Goal: Transaction & Acquisition: Download file/media

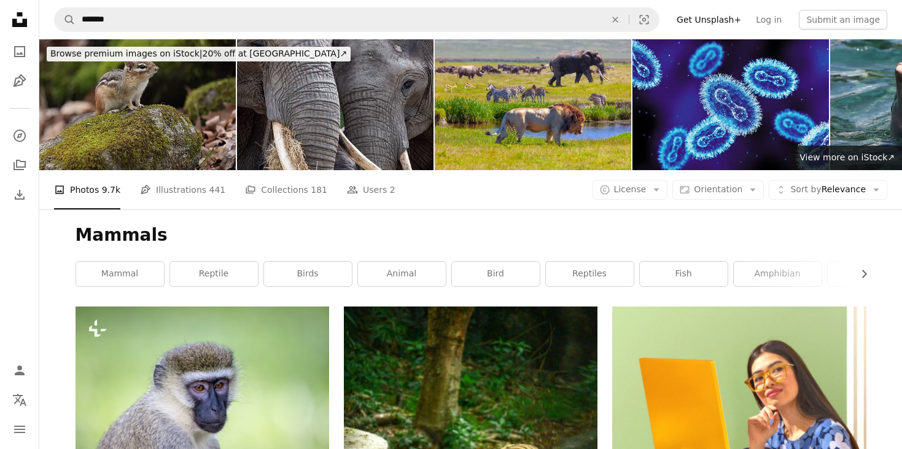
scroll to position [1275, 0]
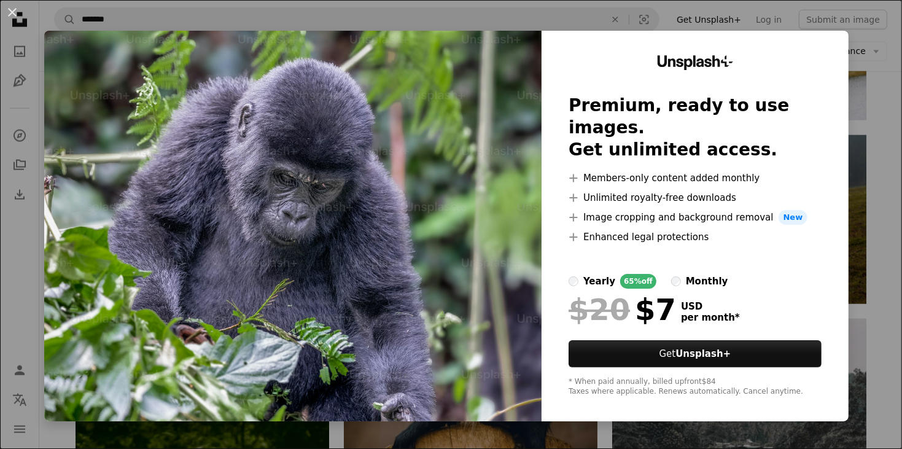
click at [886, 89] on div "An X shape Unsplash+ Premium, ready to use images. Get unlimited access. A plus…" at bounding box center [451, 224] width 902 height 449
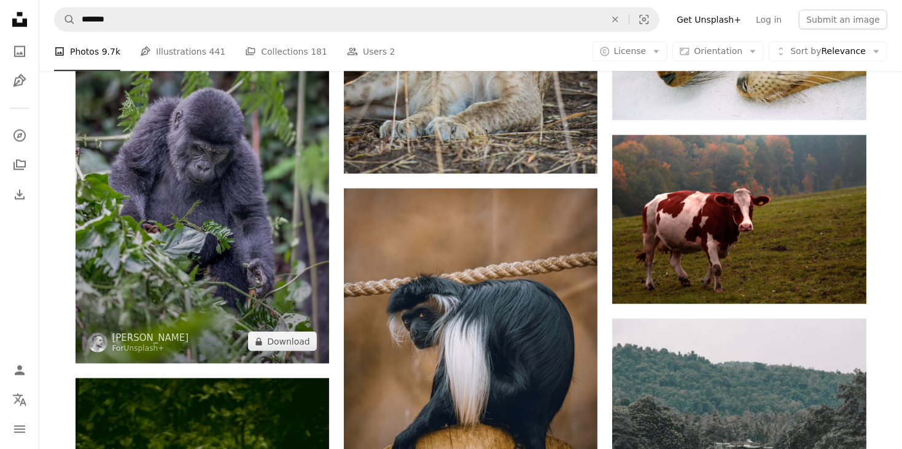
click at [184, 130] on img at bounding box center [201, 173] width 253 height 381
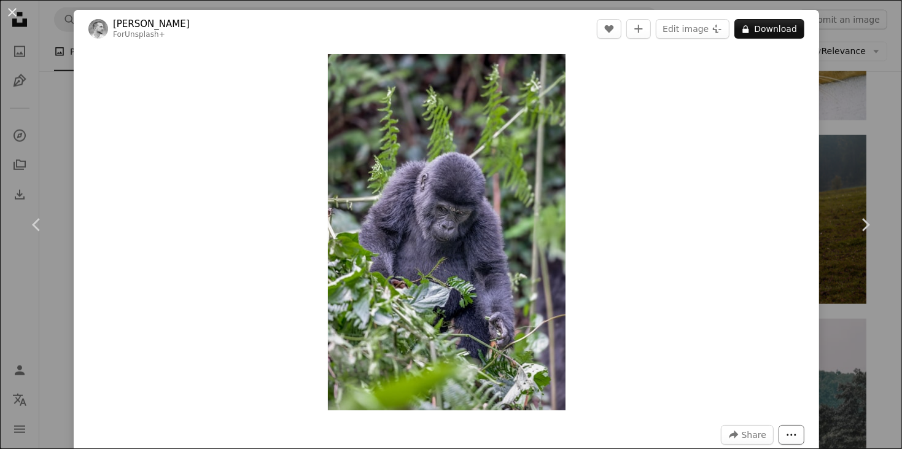
click at [797, 439] on icon "More Actions" at bounding box center [791, 434] width 11 height 11
click at [759, 117] on dialog "An X shape Chevron left Chevron right Matt Bango For Unsplash+ A heart A plus s…" at bounding box center [451, 224] width 902 height 449
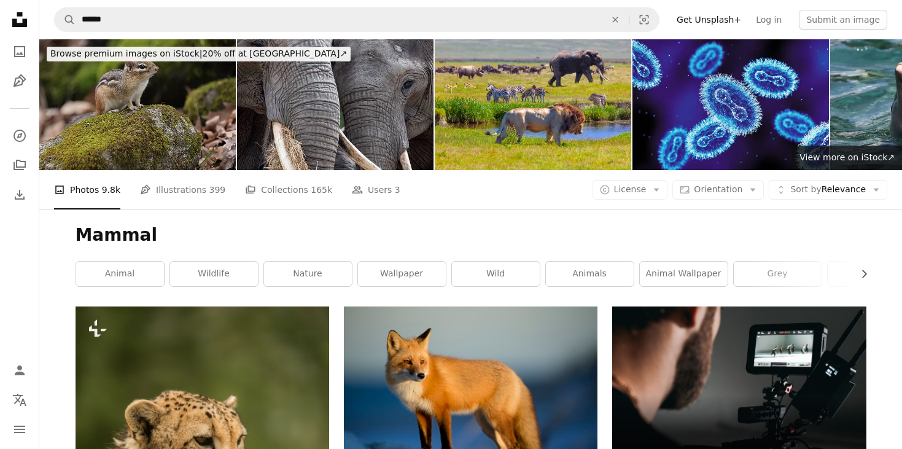
scroll to position [294, 0]
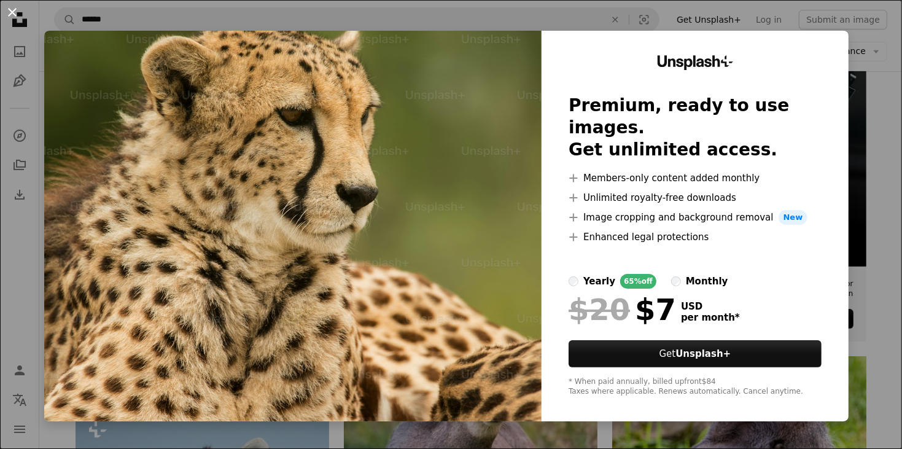
click at [12, 10] on button "An X shape" at bounding box center [12, 12] width 15 height 15
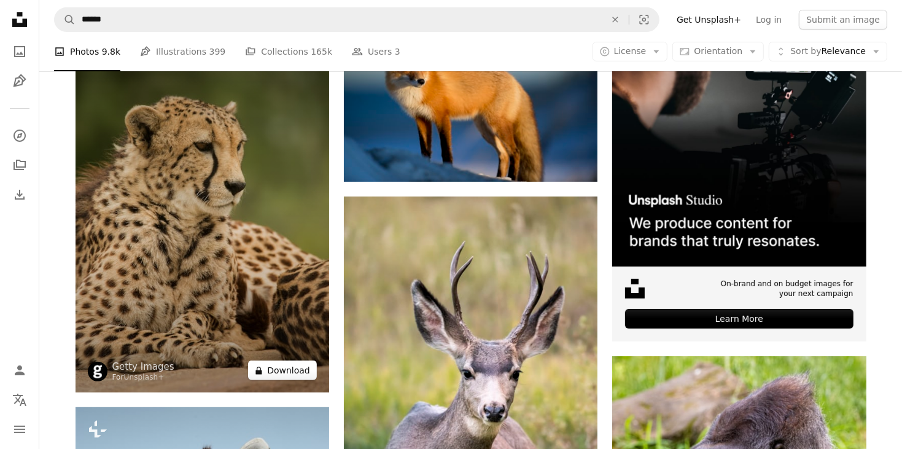
click at [285, 374] on button "A lock Download" at bounding box center [282, 370] width 69 height 20
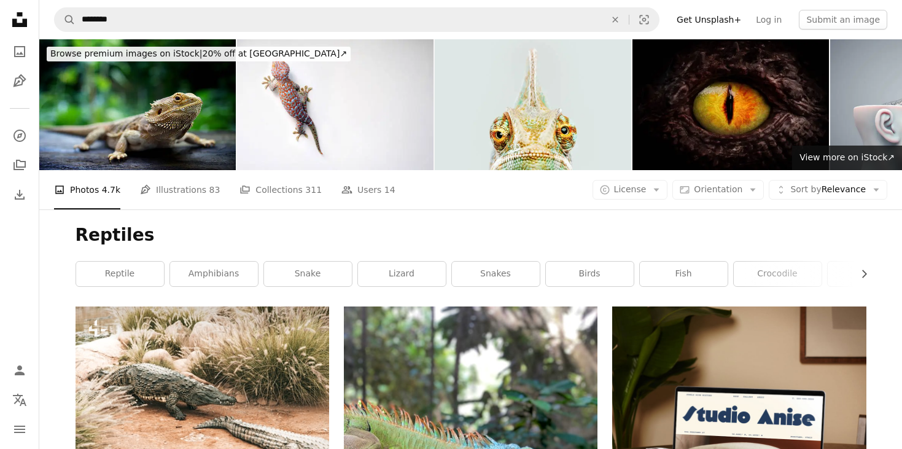
scroll to position [1652, 0]
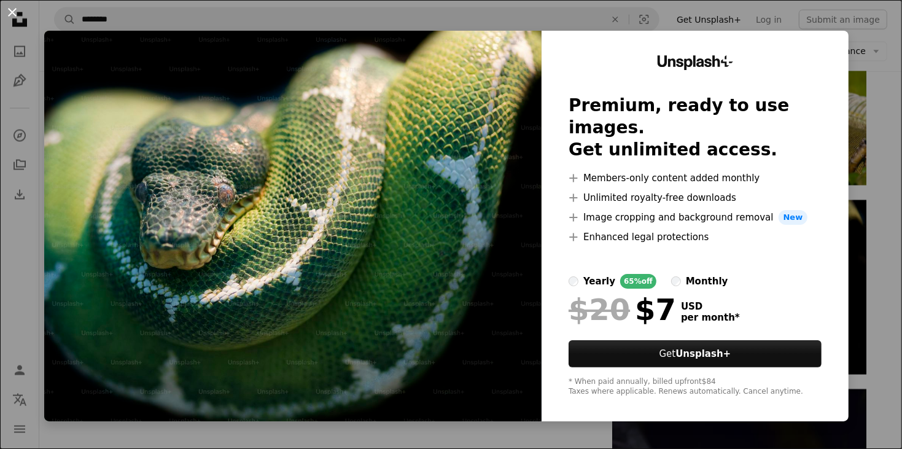
click at [13, 15] on button "An X shape" at bounding box center [12, 12] width 15 height 15
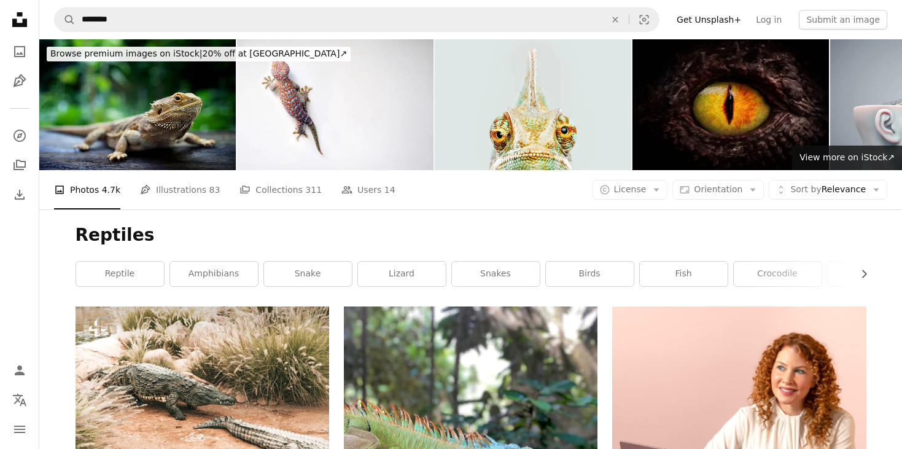
scroll to position [1762, 0]
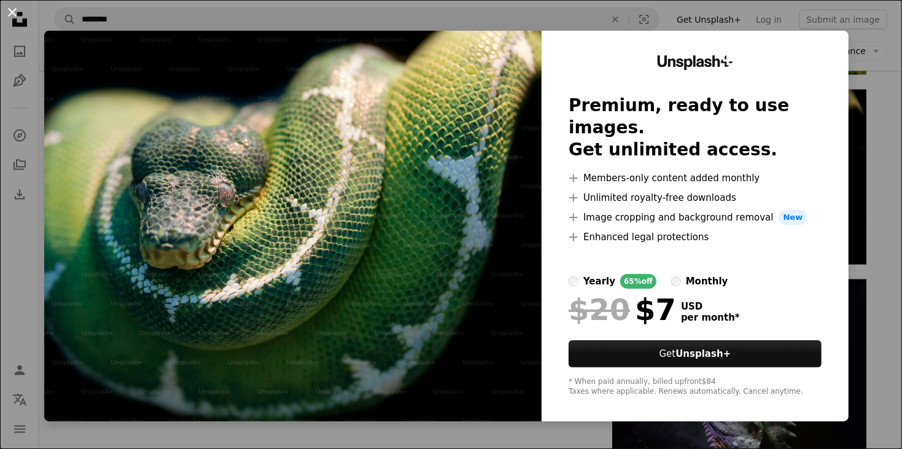
click at [13, 15] on button "An X shape" at bounding box center [12, 12] width 15 height 15
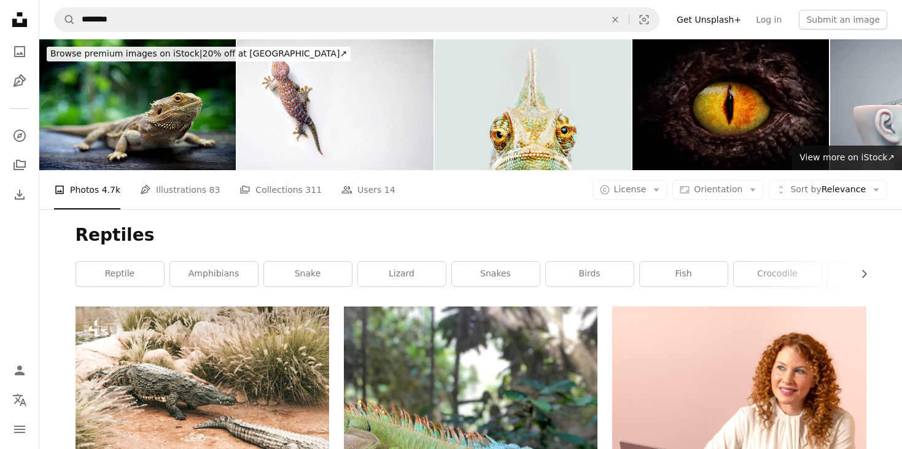
scroll to position [1746, 0]
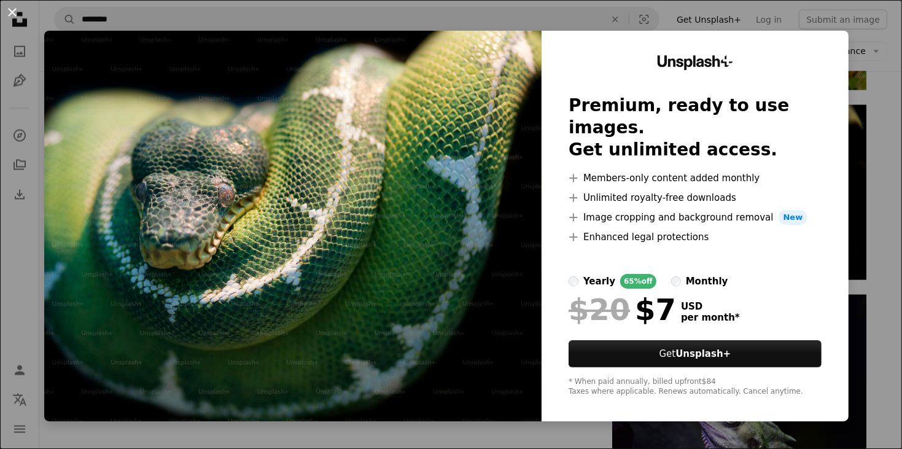
click at [12, 13] on button "An X shape" at bounding box center [12, 12] width 15 height 15
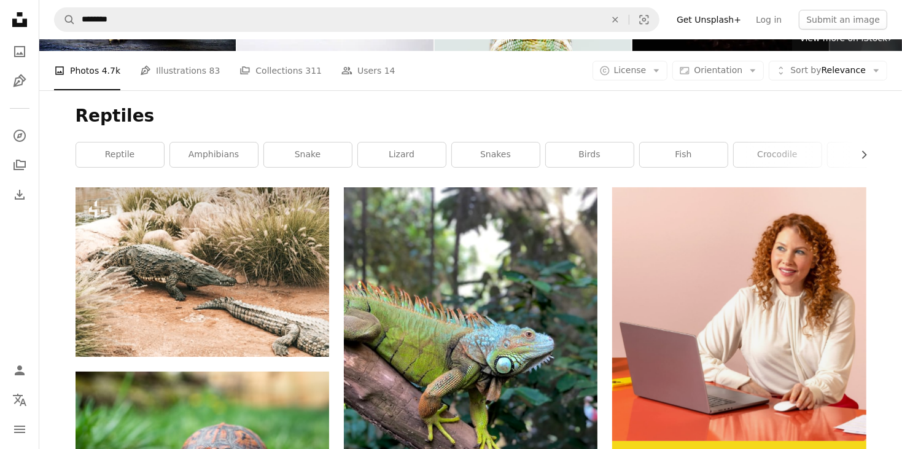
scroll to position [102, 0]
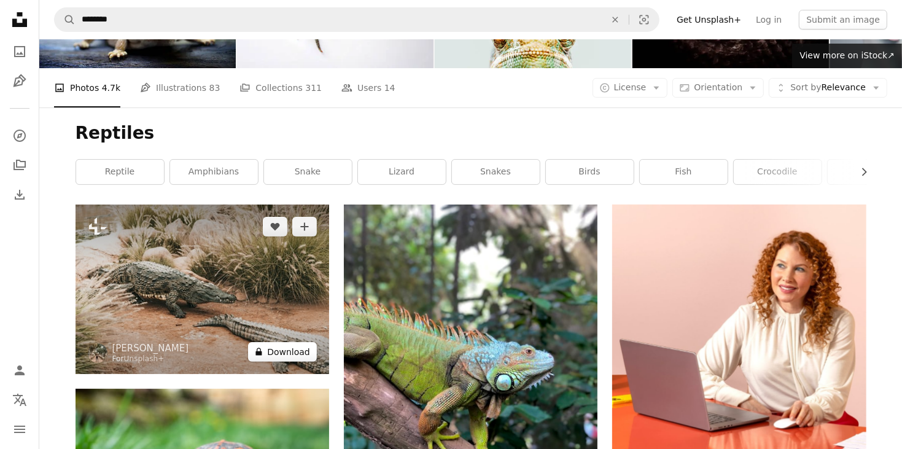
click at [296, 351] on button "A lock Download" at bounding box center [282, 352] width 69 height 20
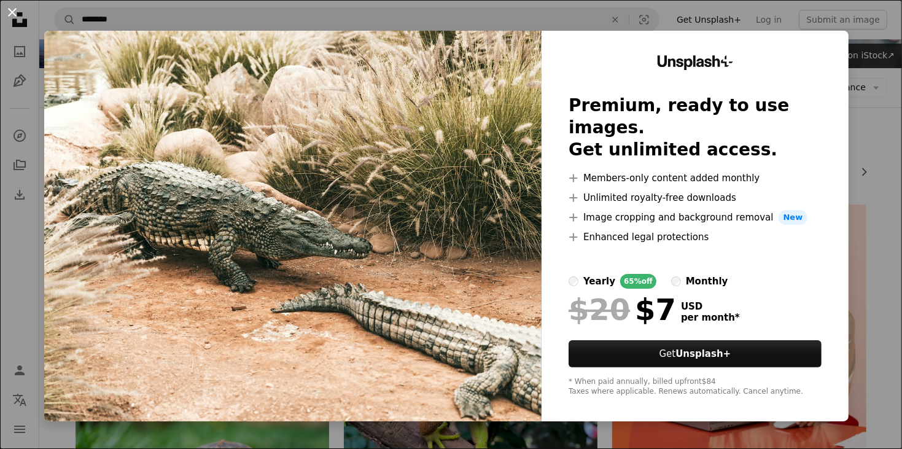
click at [12, 13] on button "An X shape" at bounding box center [12, 12] width 15 height 15
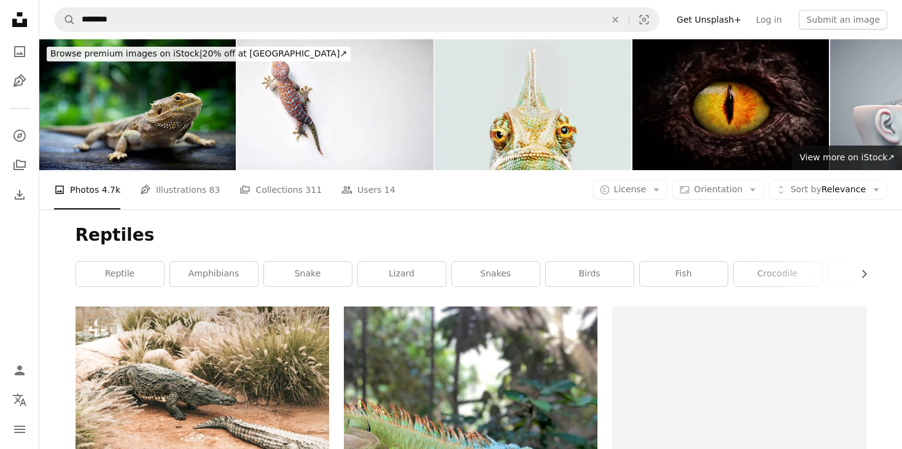
scroll to position [147, 0]
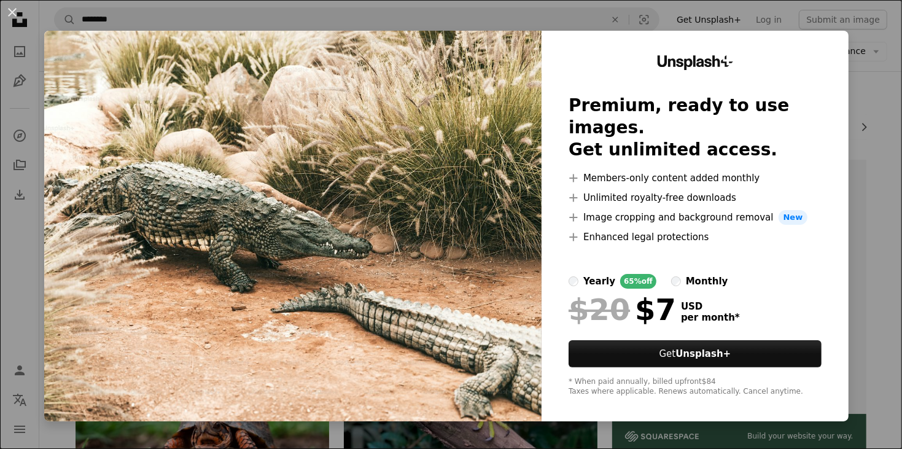
click at [384, 220] on img at bounding box center [292, 226] width 497 height 390
click at [14, 14] on button "An X shape" at bounding box center [12, 12] width 15 height 15
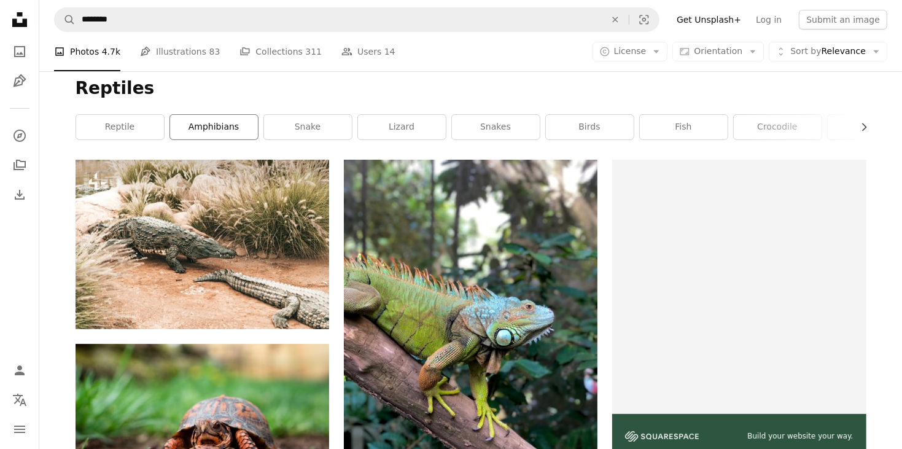
click at [241, 136] on link "amphibians" at bounding box center [214, 127] width 88 height 25
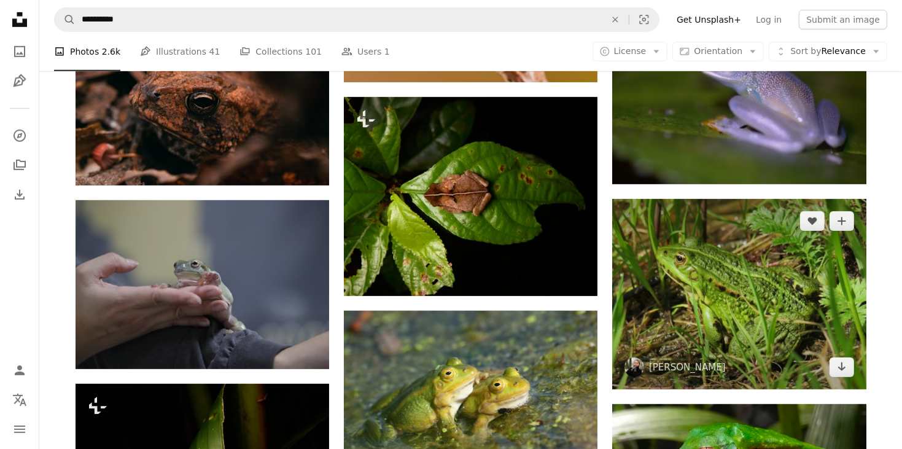
scroll to position [662, 0]
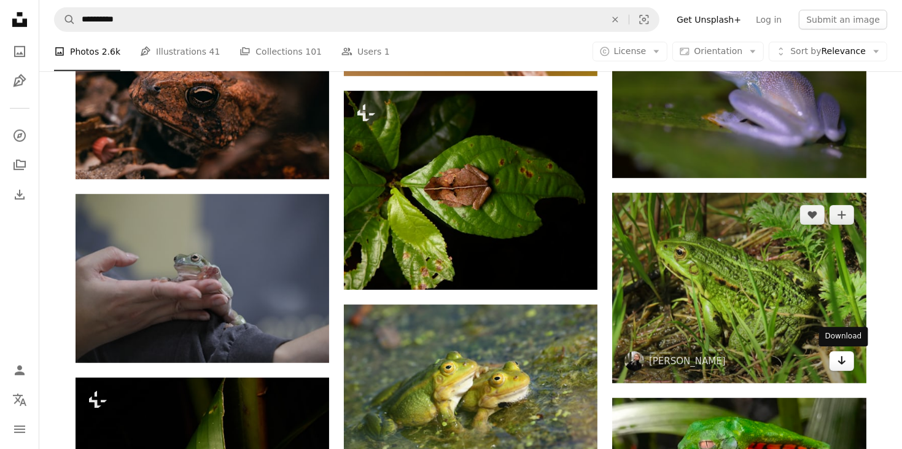
click at [847, 360] on link "Arrow pointing down" at bounding box center [841, 361] width 25 height 20
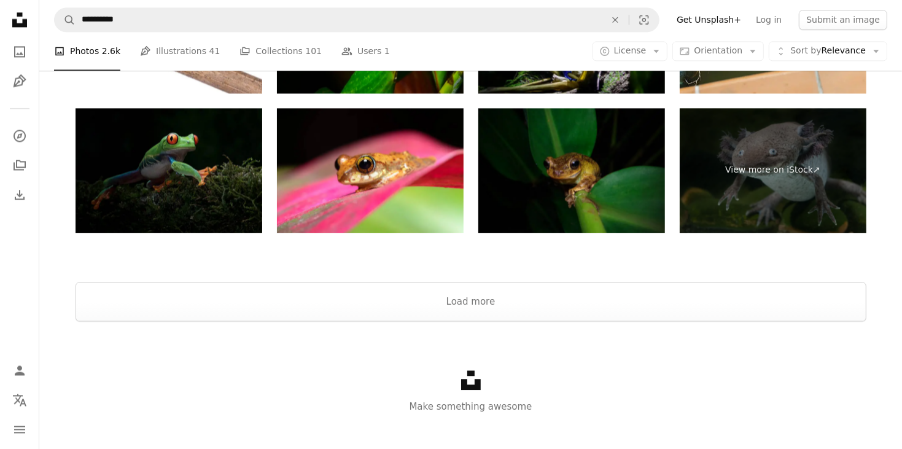
scroll to position [2135, 0]
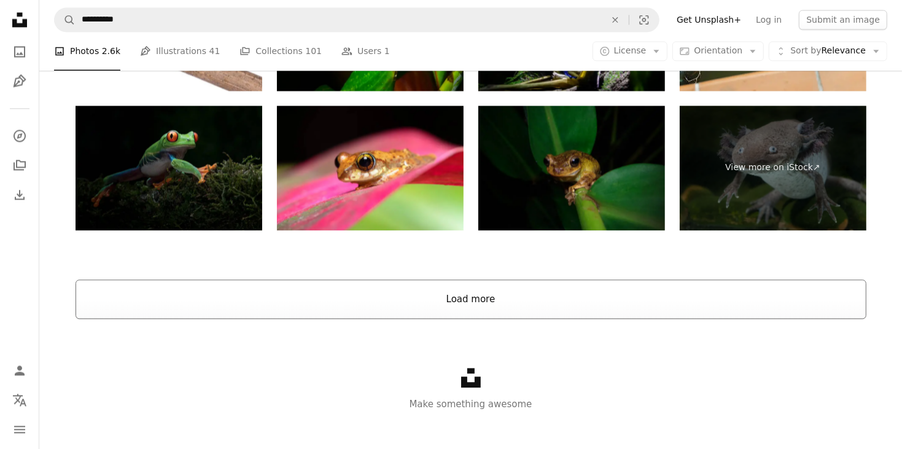
click at [463, 306] on button "Load more" at bounding box center [470, 298] width 791 height 39
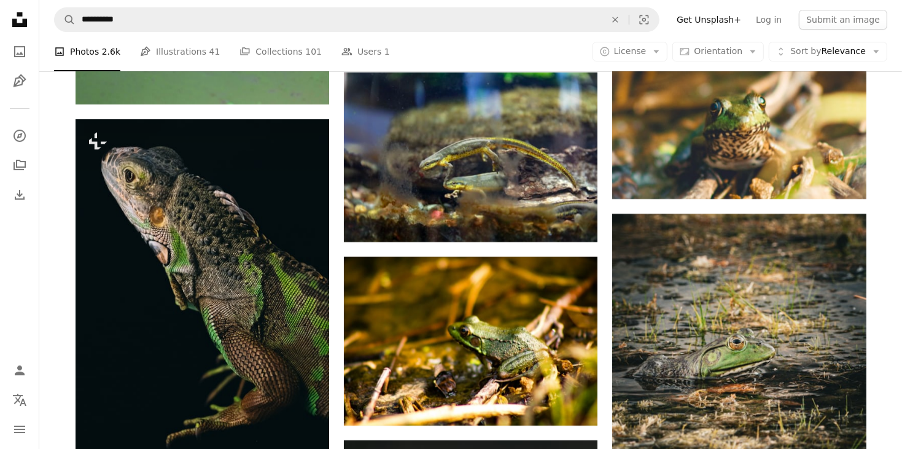
scroll to position [3313, 0]
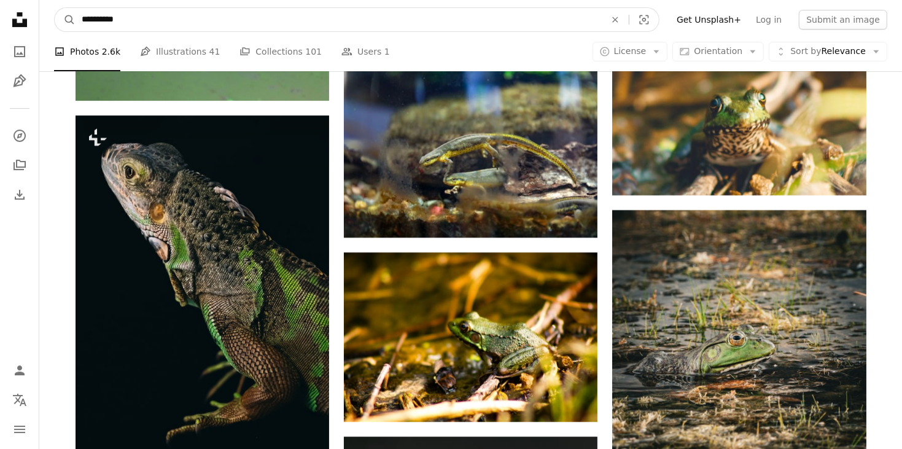
click at [177, 22] on input "**********" at bounding box center [338, 19] width 526 height 23
type input "*"
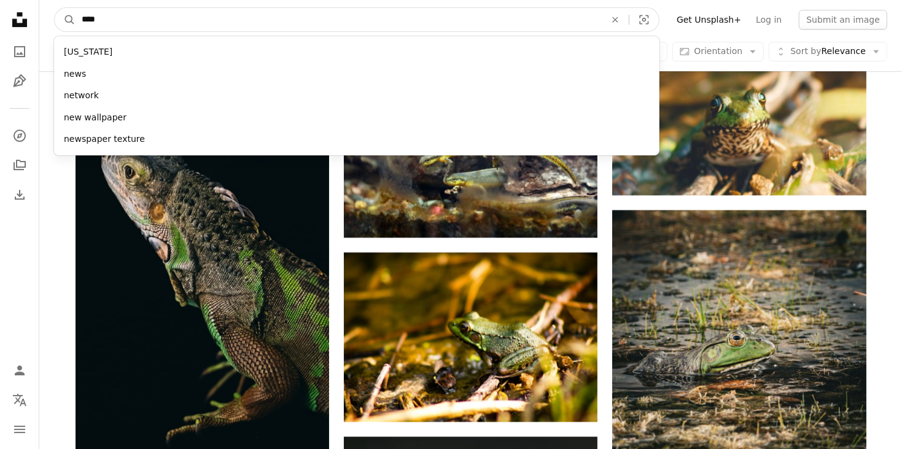
type input "****"
click at [55, 8] on button "A magnifying glass" at bounding box center [65, 19] width 21 height 23
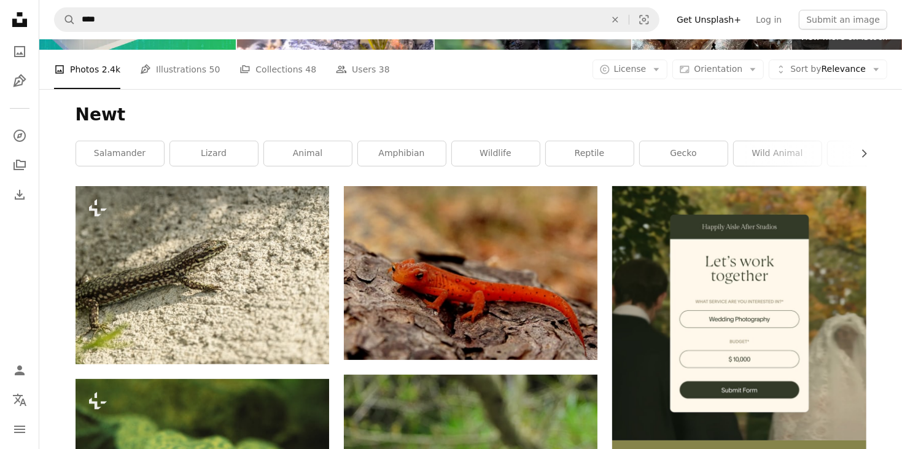
scroll to position [122, 0]
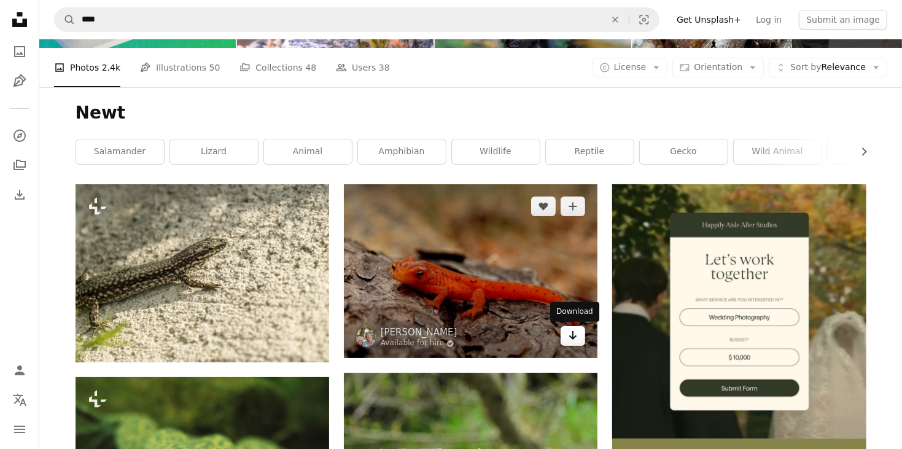
click at [573, 337] on icon "Download" at bounding box center [573, 335] width 8 height 9
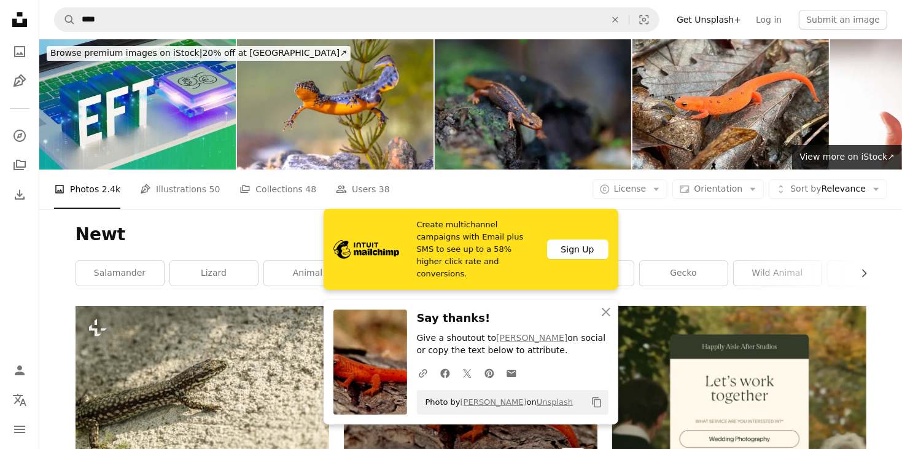
scroll to position [0, 0]
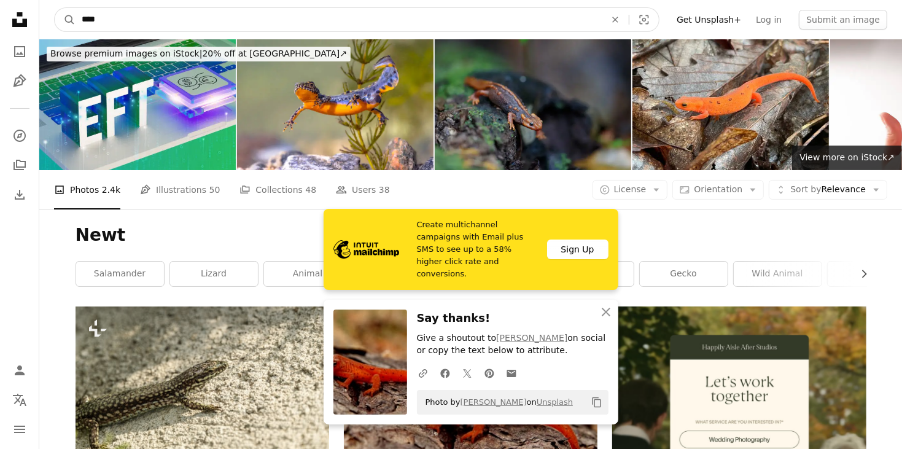
click at [115, 23] on input "****" at bounding box center [338, 19] width 526 height 23
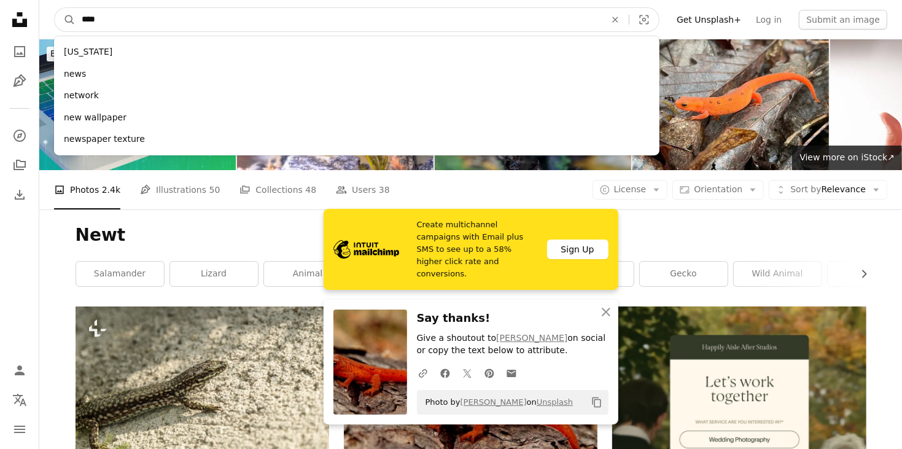
click at [115, 23] on input "****" at bounding box center [338, 19] width 526 height 23
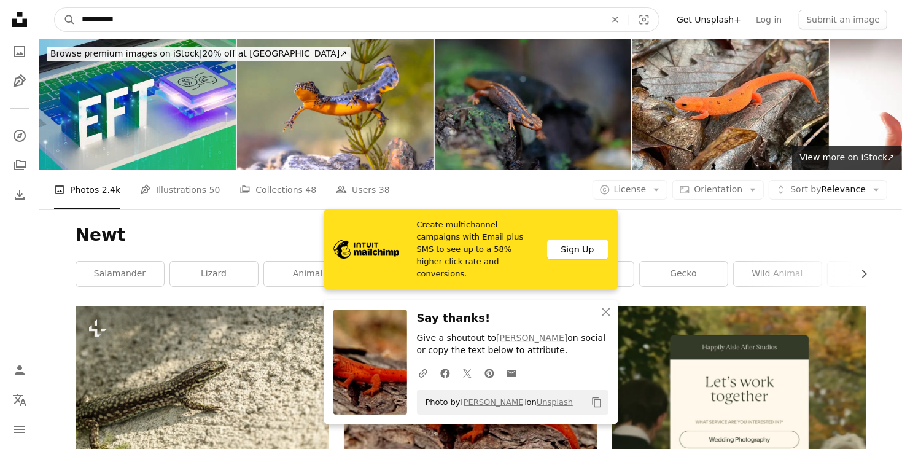
type input "**********"
click at [55, 8] on button "A magnifying glass" at bounding box center [65, 19] width 21 height 23
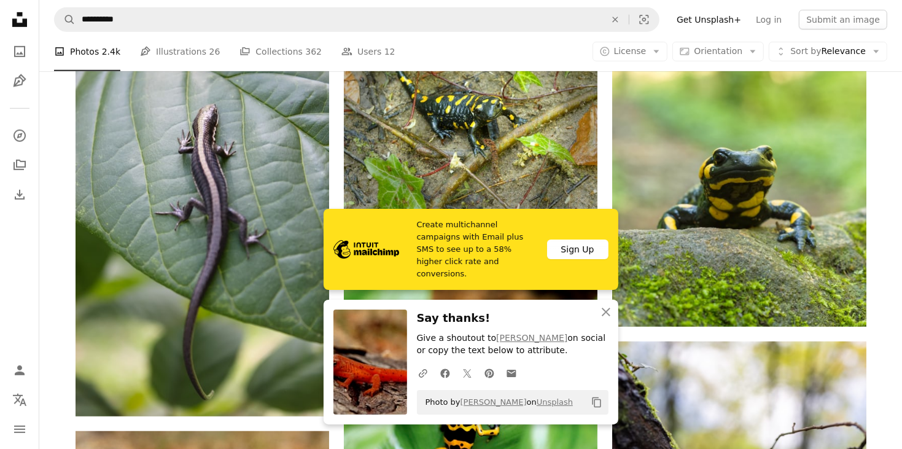
scroll to position [687, 0]
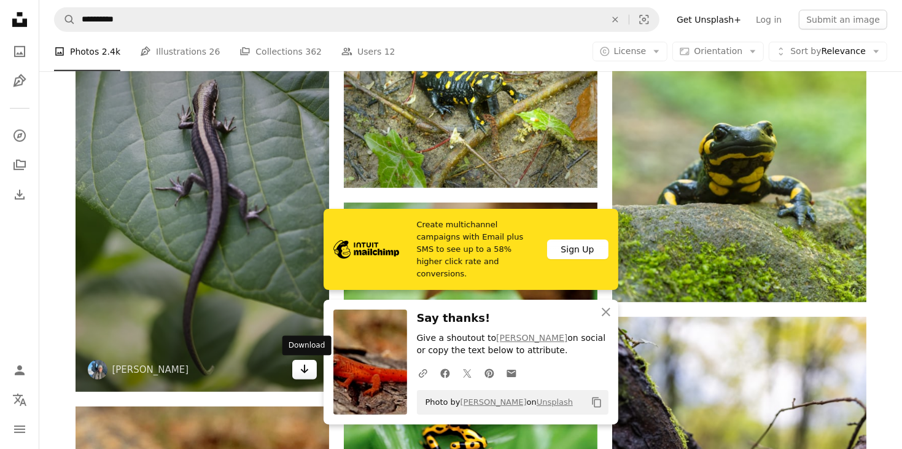
click at [308, 374] on icon "Arrow pointing down" at bounding box center [305, 369] width 10 height 15
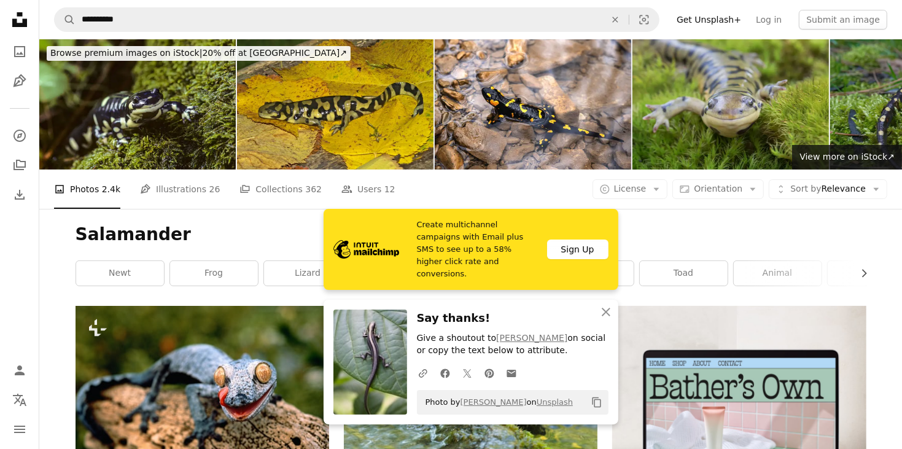
scroll to position [0, 0]
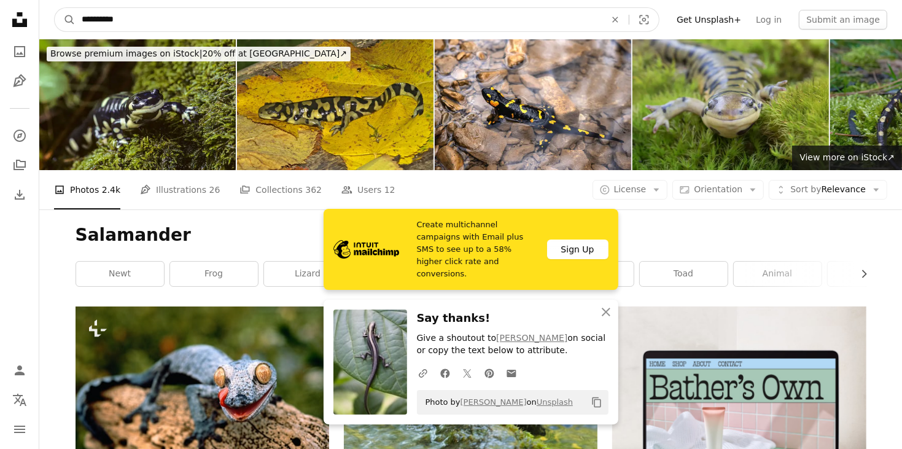
click at [177, 17] on input "**********" at bounding box center [338, 19] width 526 height 23
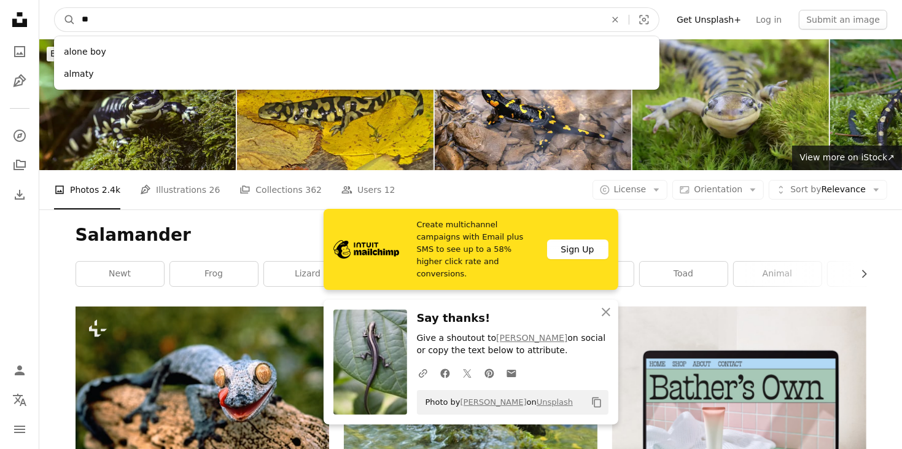
type input "*"
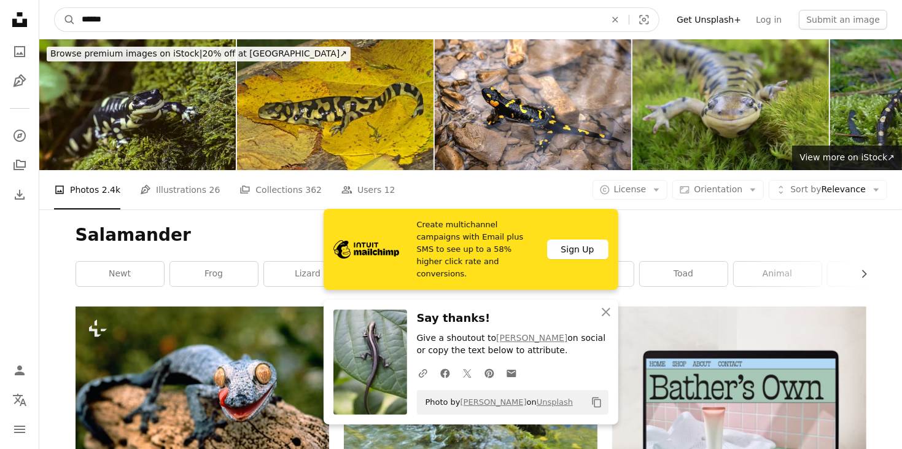
type input "******"
click at [55, 8] on button "A magnifying glass" at bounding box center [65, 19] width 21 height 23
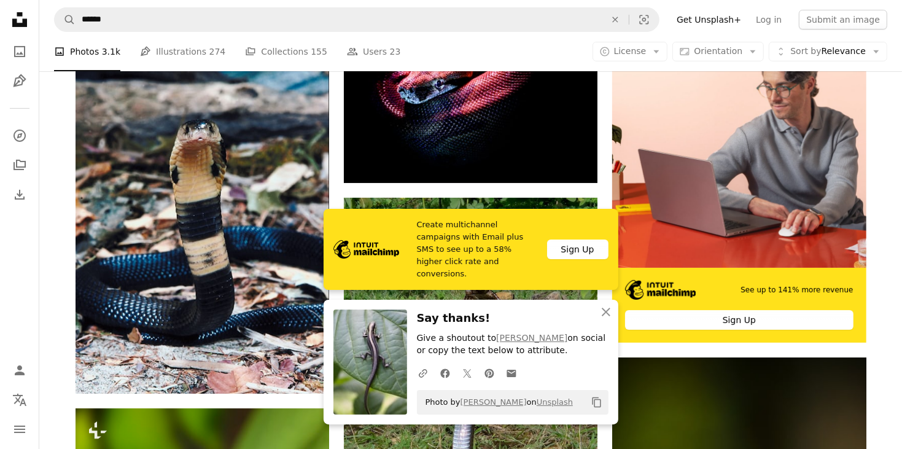
scroll to position [294, 0]
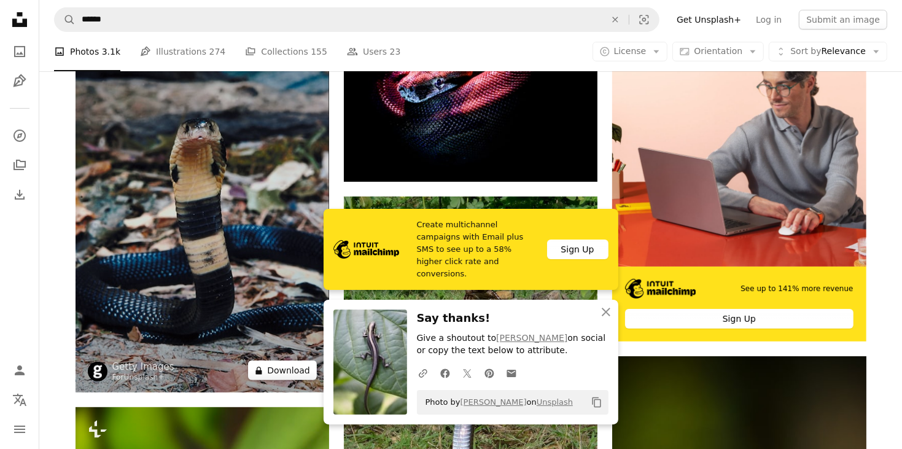
click at [287, 366] on button "A lock Download" at bounding box center [282, 370] width 69 height 20
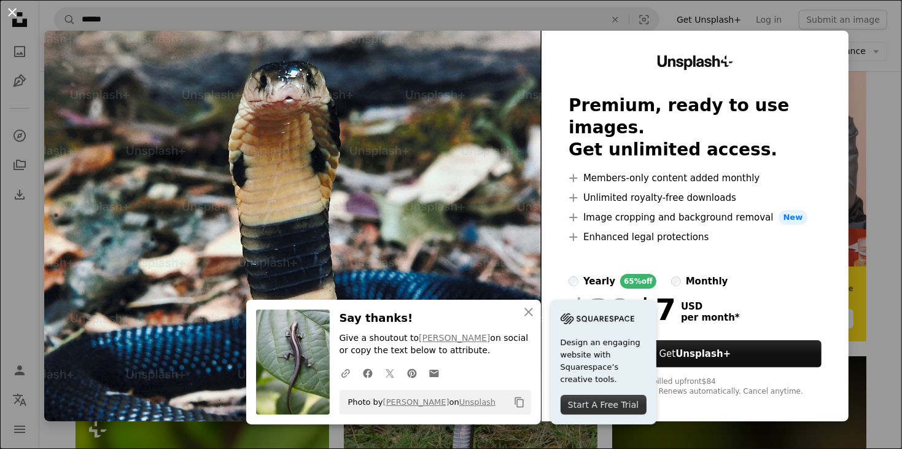
click at [13, 10] on button "An X shape" at bounding box center [12, 12] width 15 height 15
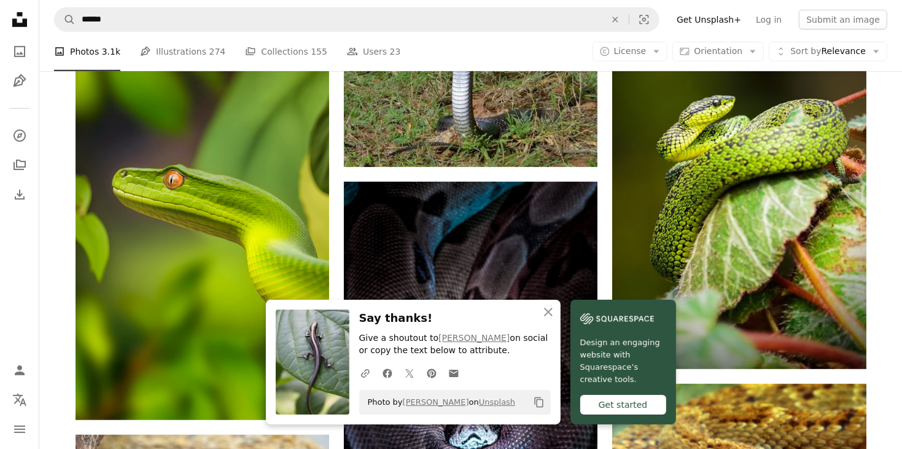
scroll to position [662, 0]
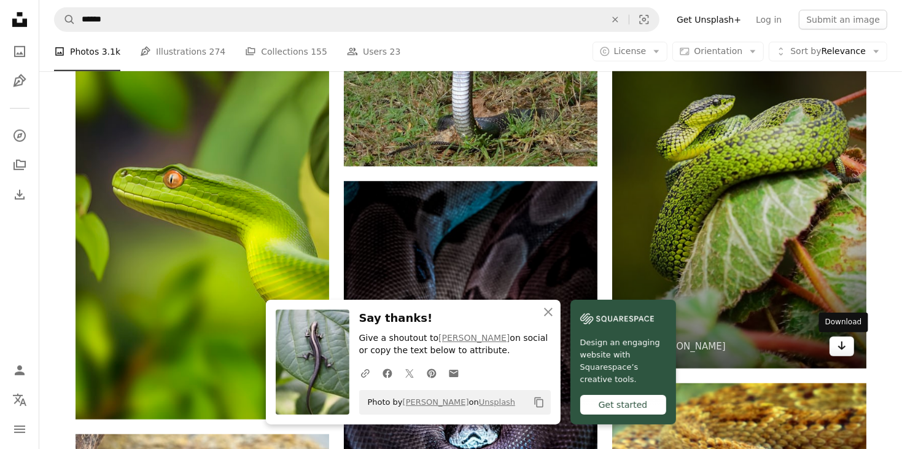
click at [837, 346] on icon "Arrow pointing down" at bounding box center [842, 345] width 10 height 15
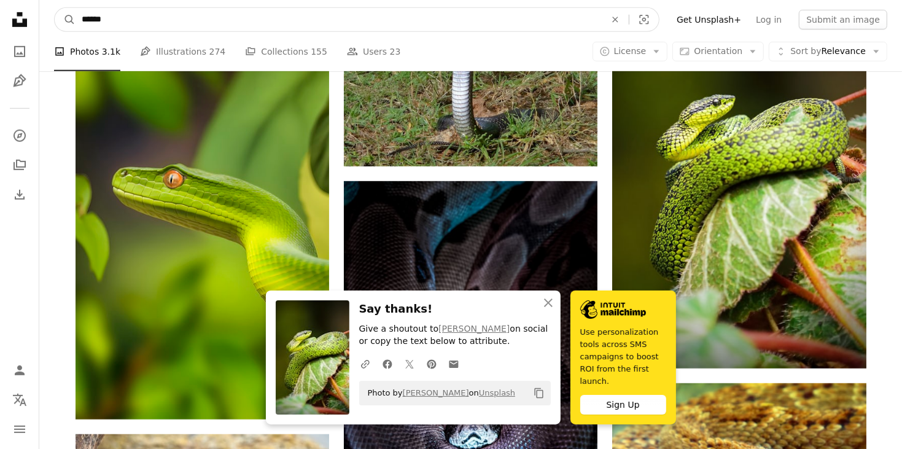
click at [143, 14] on input "******" at bounding box center [338, 19] width 526 height 23
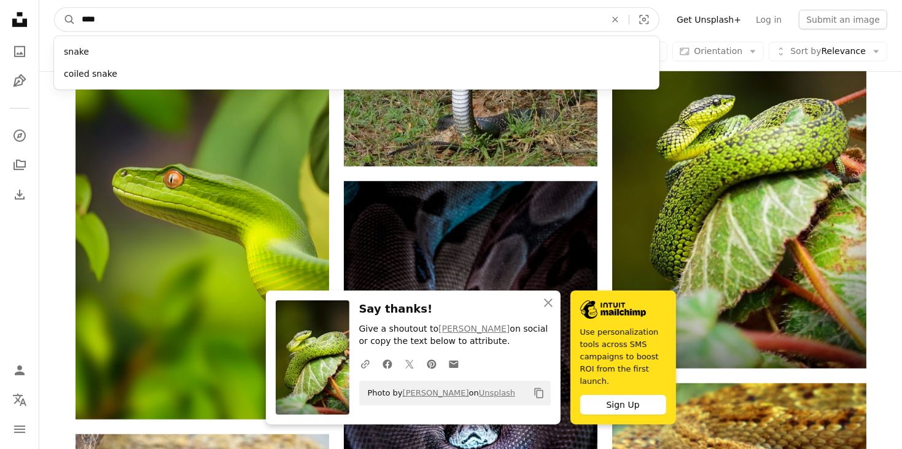
type input "****"
click at [55, 8] on button "A magnifying glass" at bounding box center [65, 19] width 21 height 23
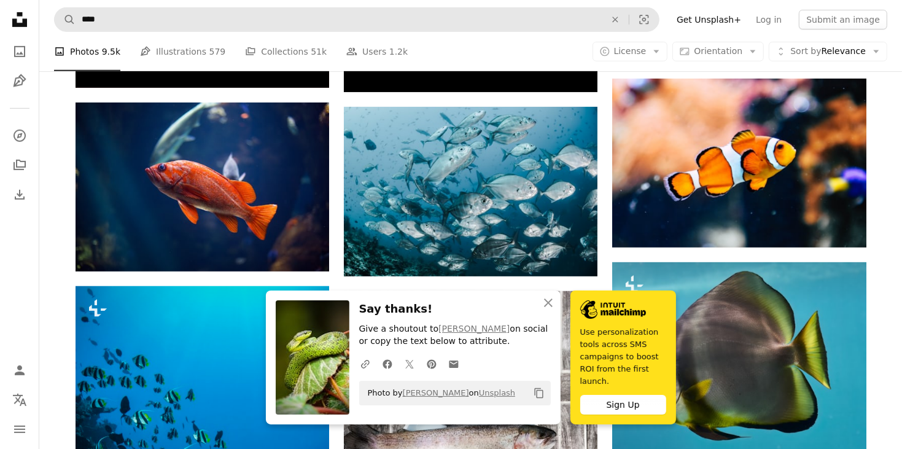
scroll to position [589, 0]
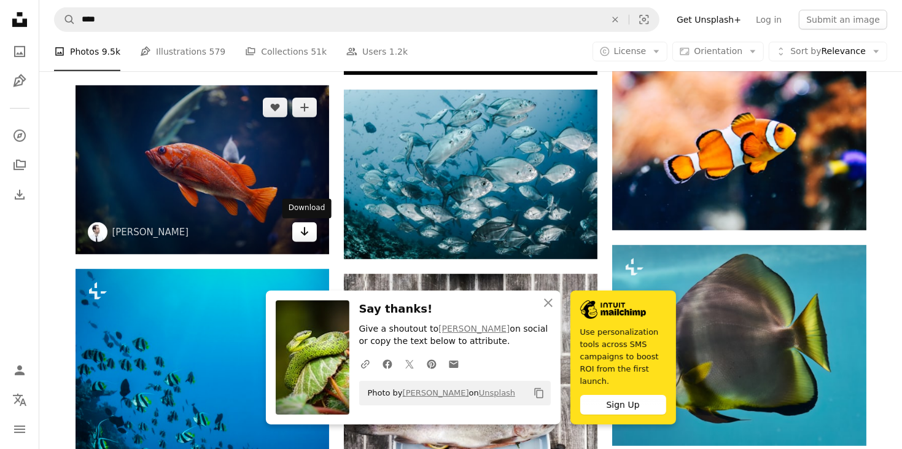
click at [298, 234] on link "Arrow pointing down" at bounding box center [304, 232] width 25 height 20
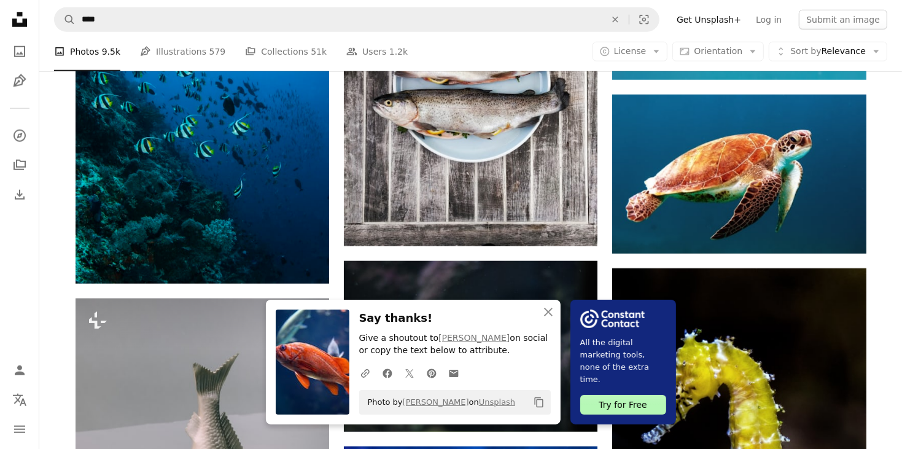
scroll to position [957, 0]
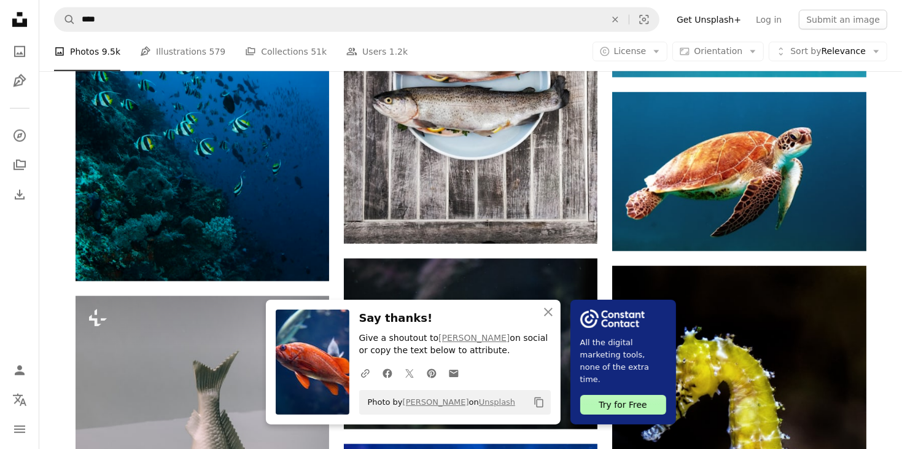
click at [880, 115] on div "Plus sign for Unsplash+ A heart A plus sign Getty Images For Unsplash+ A lock D…" at bounding box center [471, 382] width 820 height 2067
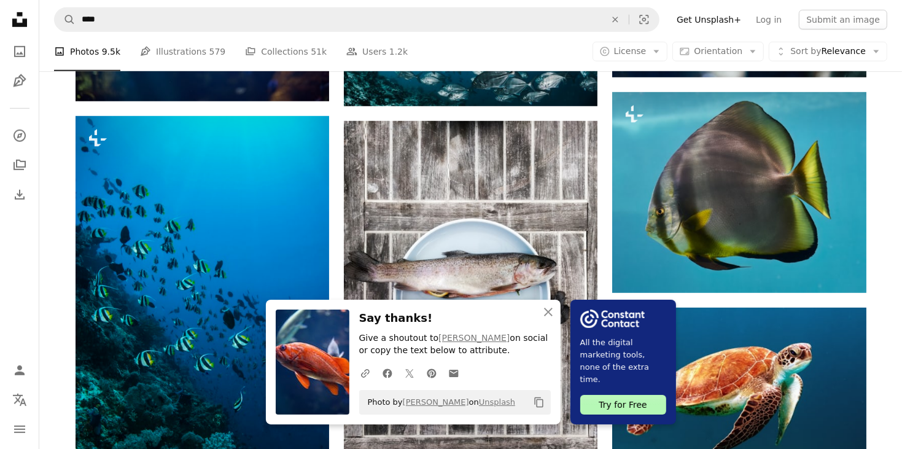
scroll to position [736, 0]
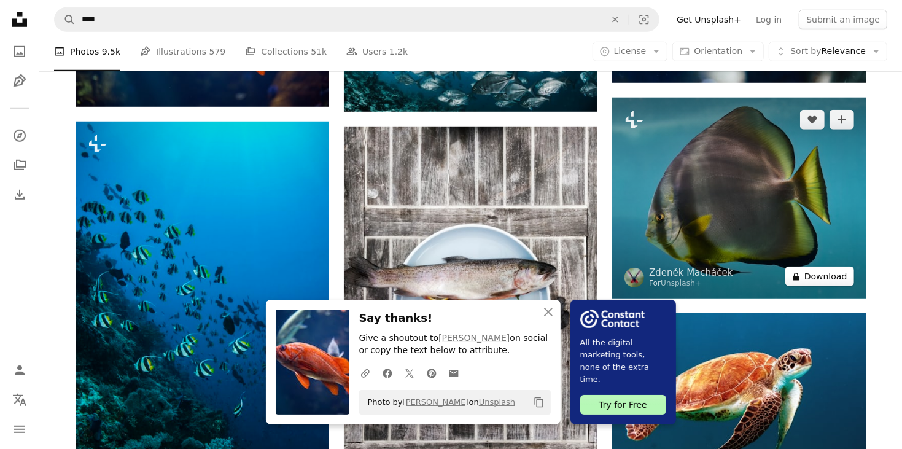
click at [834, 281] on button "A lock Download" at bounding box center [819, 276] width 69 height 20
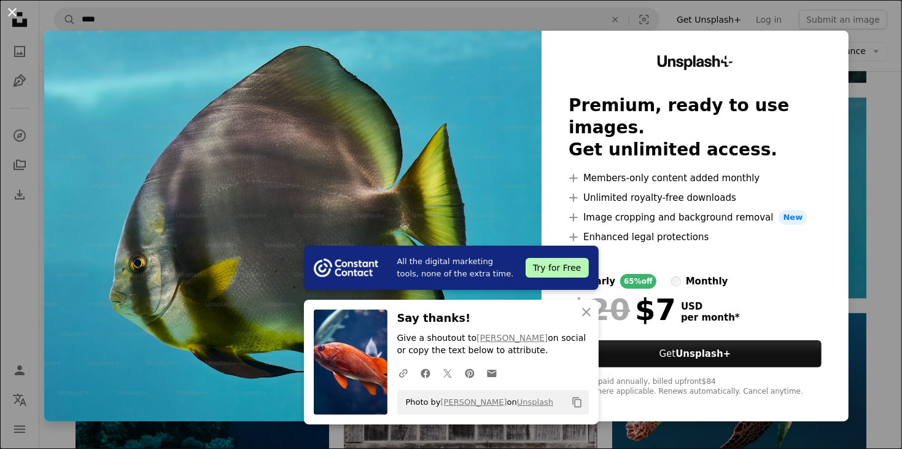
click at [14, 10] on button "An X shape" at bounding box center [12, 12] width 15 height 15
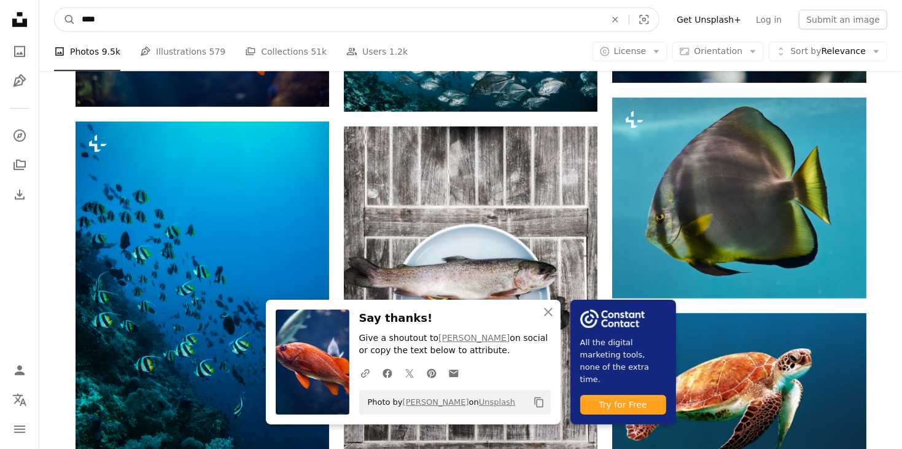
click at [134, 26] on input "****" at bounding box center [338, 19] width 526 height 23
type input "*********"
click at [55, 8] on button "A magnifying glass" at bounding box center [65, 19] width 21 height 23
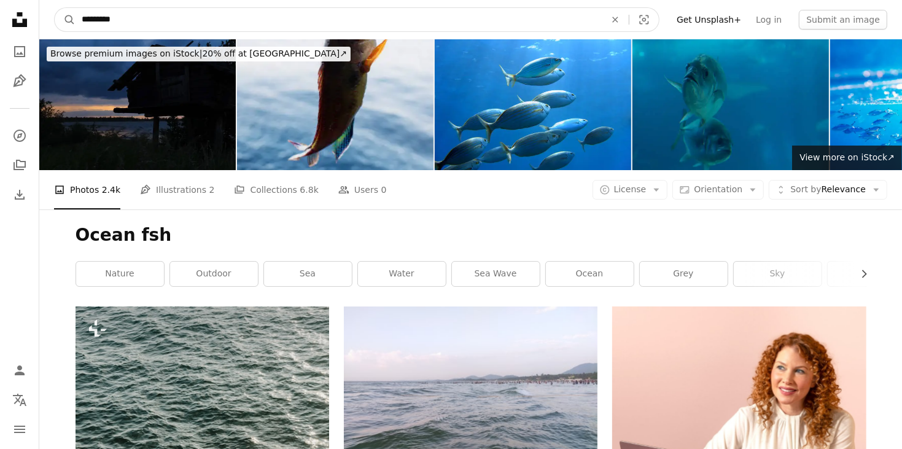
click at [187, 25] on input "*********" at bounding box center [338, 19] width 526 height 23
type input "**********"
click at [55, 8] on button "A magnifying glass" at bounding box center [65, 19] width 21 height 23
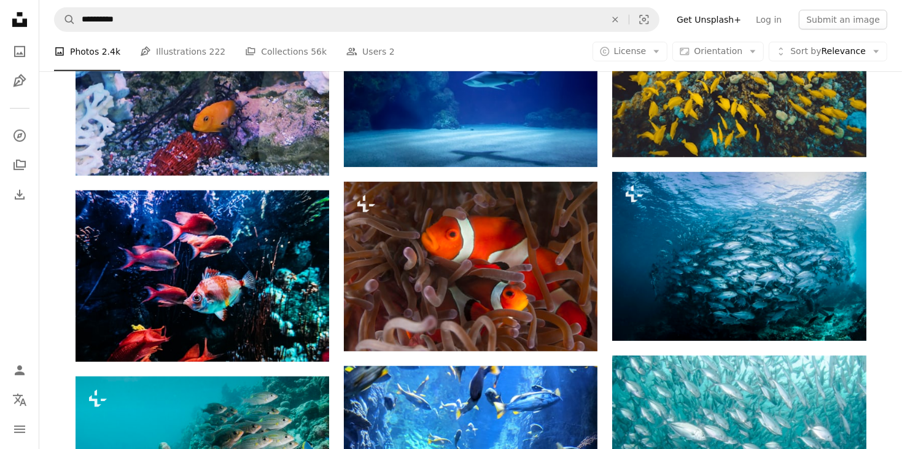
scroll to position [662, 0]
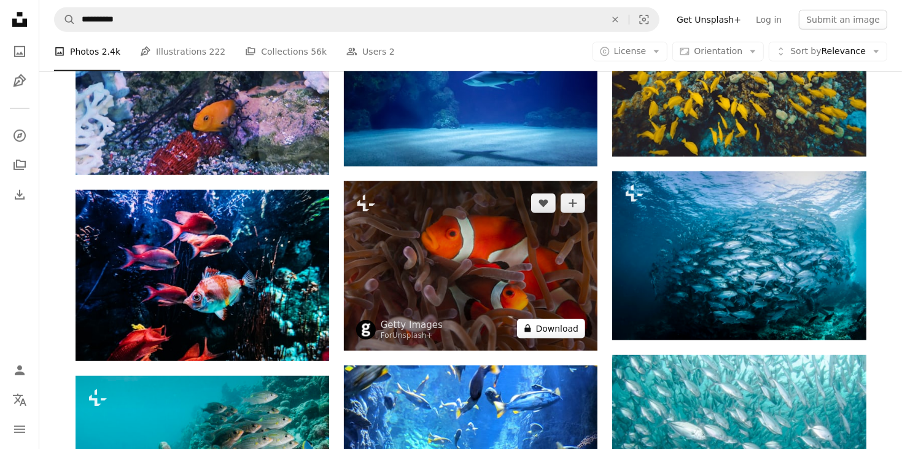
click at [565, 329] on button "A lock Download" at bounding box center [551, 329] width 69 height 20
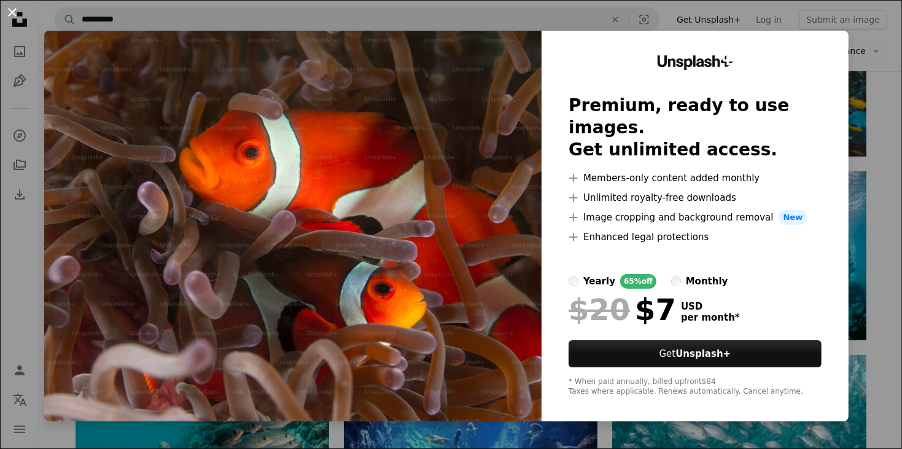
click at [15, 12] on button "An X shape" at bounding box center [12, 12] width 15 height 15
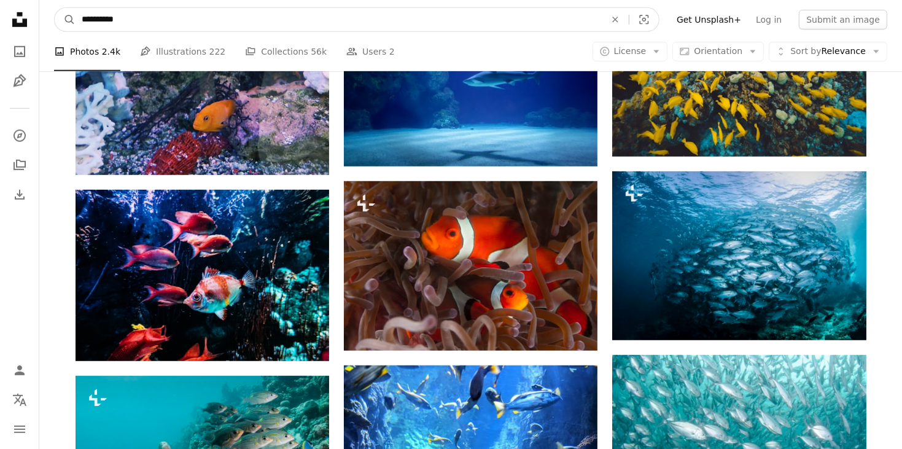
click at [179, 23] on input "**********" at bounding box center [338, 19] width 526 height 23
type input "*"
type input "******"
click at [55, 8] on button "A magnifying glass" at bounding box center [65, 19] width 21 height 23
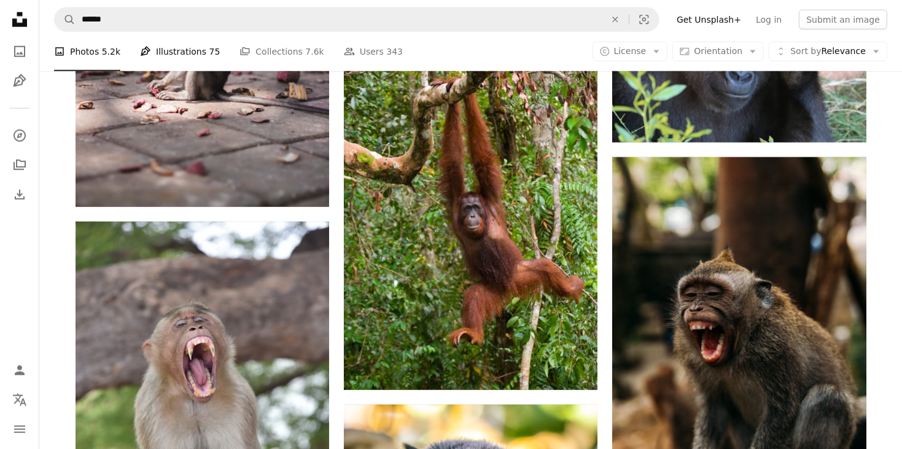
scroll to position [1251, 0]
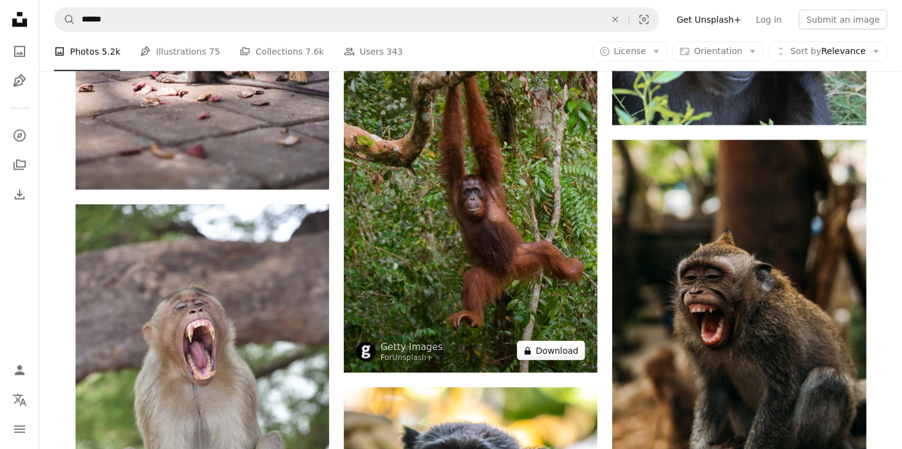
click at [577, 346] on button "A lock Download" at bounding box center [551, 351] width 69 height 20
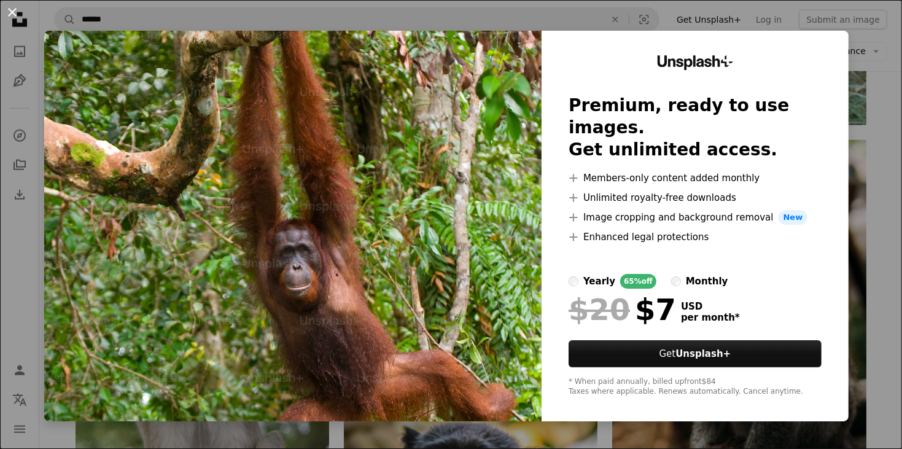
click at [16, 13] on button "An X shape" at bounding box center [12, 12] width 15 height 15
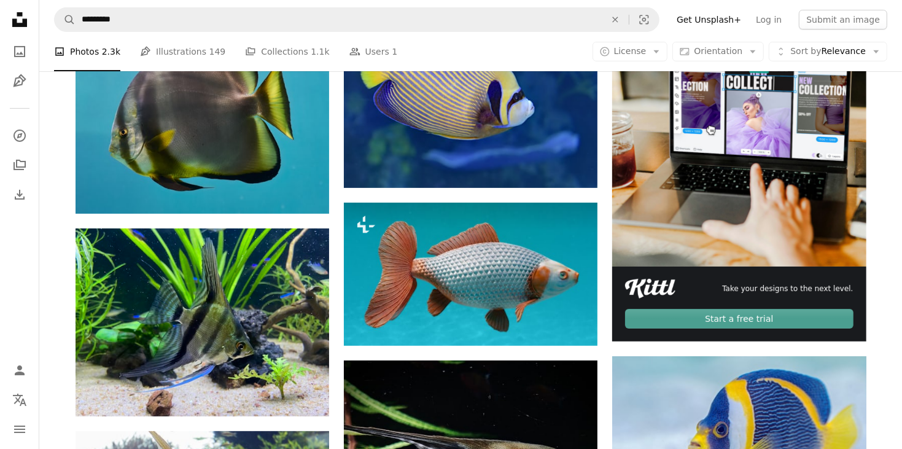
scroll to position [294, 0]
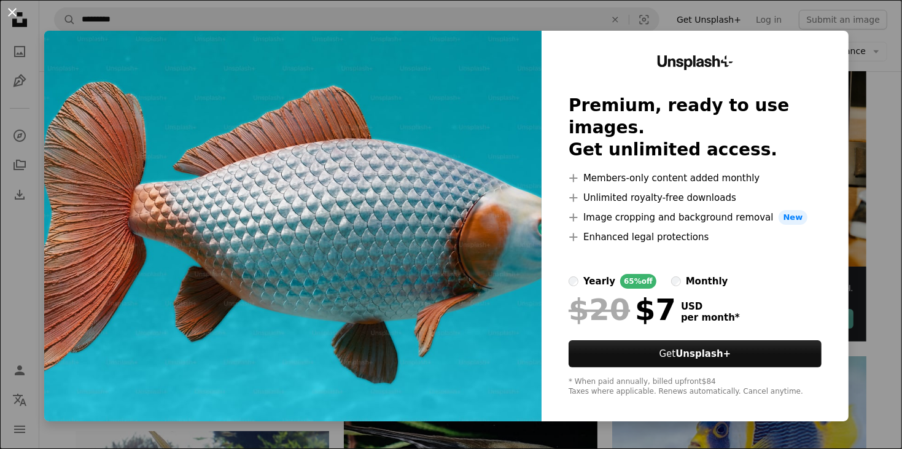
click at [15, 12] on button "An X shape" at bounding box center [12, 12] width 15 height 15
